Goal: Transaction & Acquisition: Purchase product/service

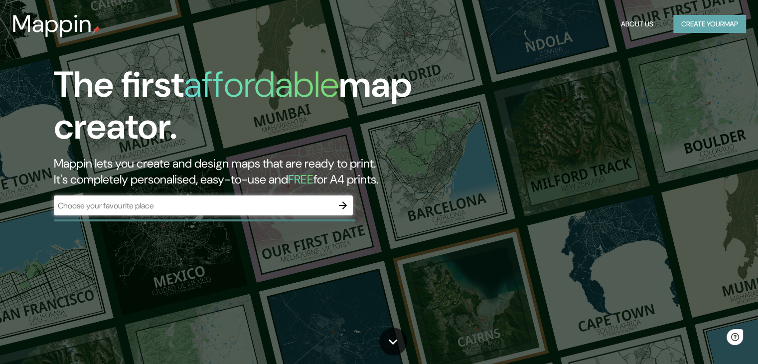
click at [710, 24] on button "Create your map" at bounding box center [709, 24] width 73 height 18
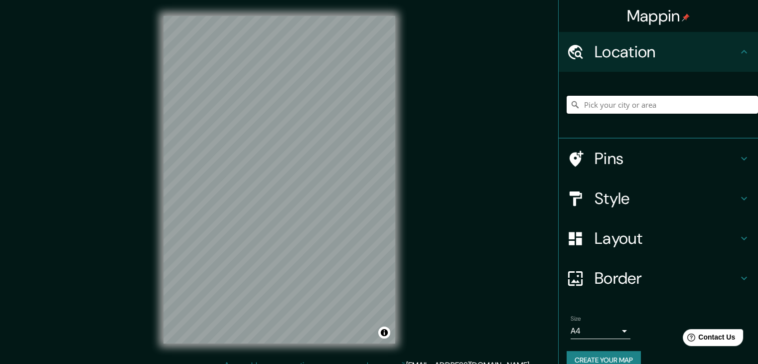
click at [608, 104] on input "Pick your city or area" at bounding box center [662, 105] width 191 height 18
click at [598, 42] on h4 "Location" at bounding box center [665, 52] width 143 height 20
click at [741, 52] on icon at bounding box center [744, 51] width 6 height 3
click at [631, 109] on input "Pick your city or area" at bounding box center [662, 105] width 191 height 18
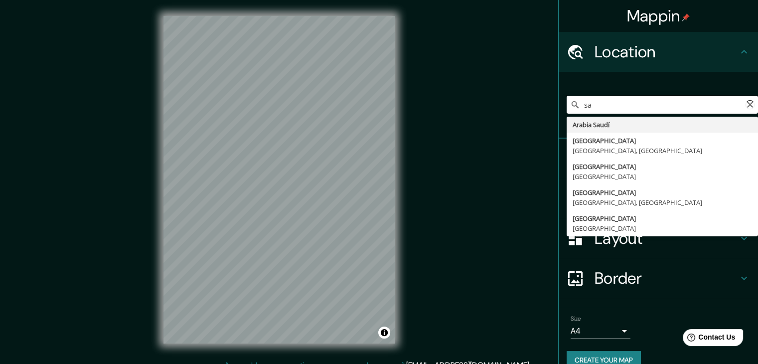
type input "s"
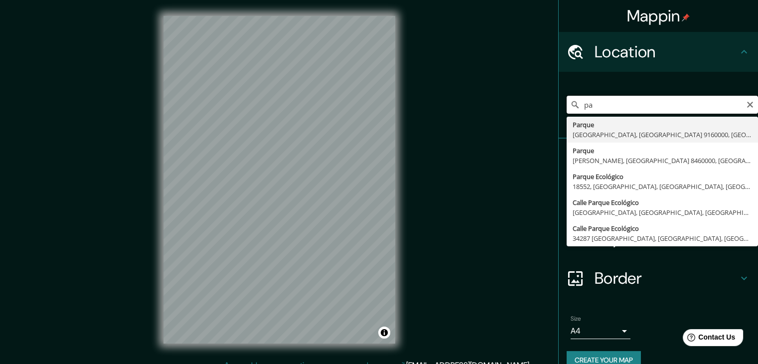
type input "p"
type input "Sacaba, [GEOGRAPHIC_DATA], [GEOGRAPHIC_DATA]"
